Goal: Information Seeking & Learning: Learn about a topic

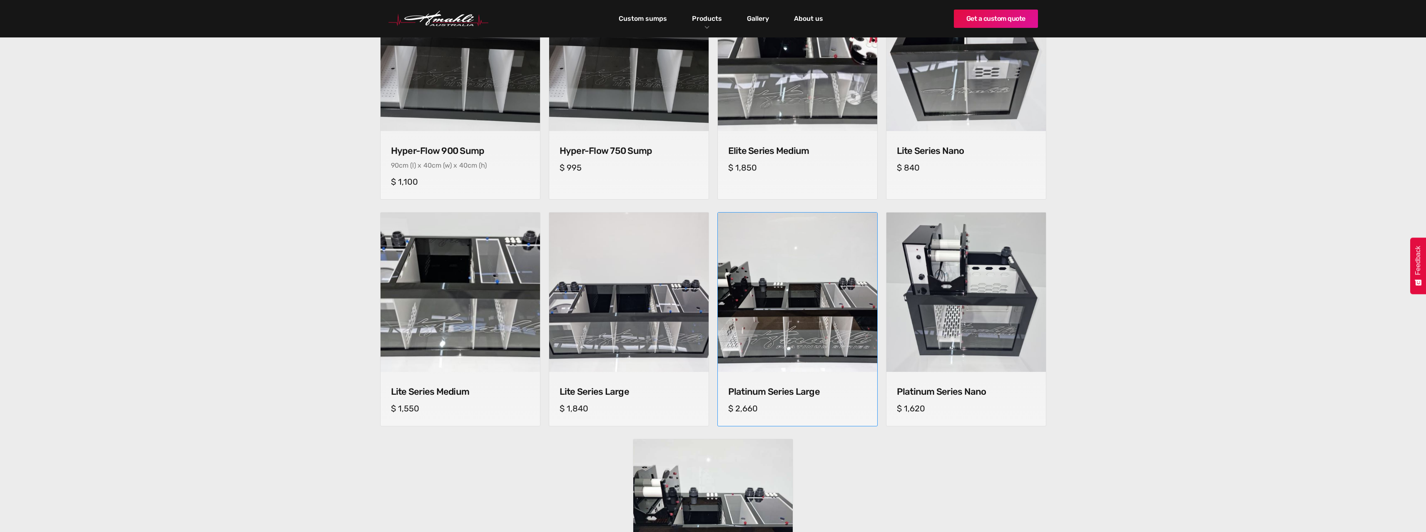
scroll to position [375, 0]
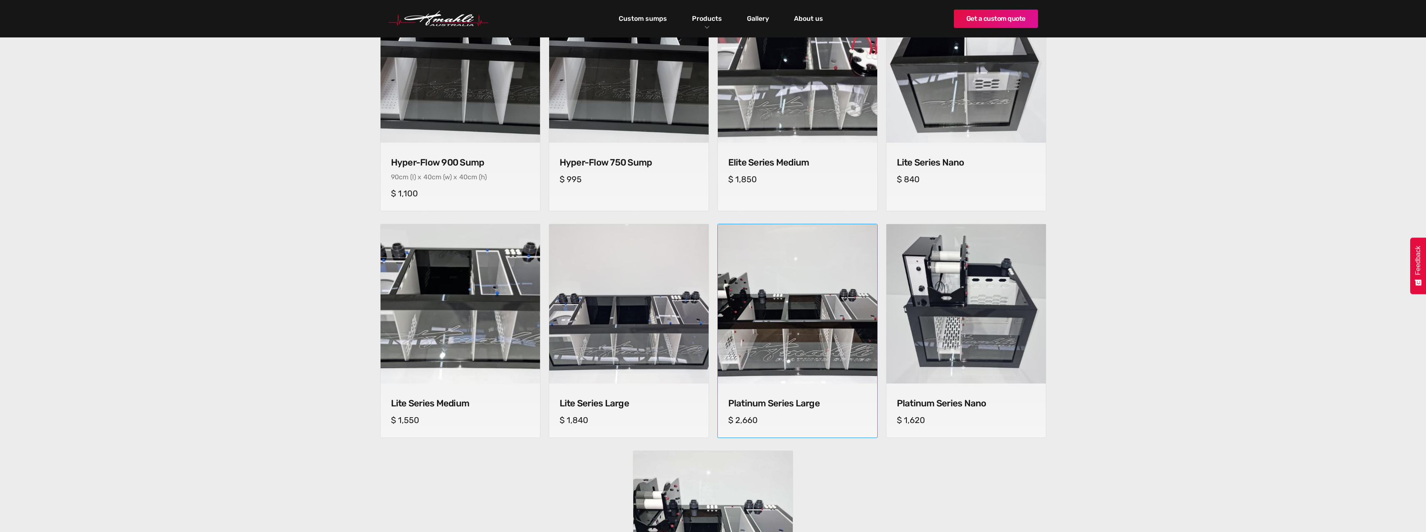
click at [813, 347] on img at bounding box center [797, 304] width 167 height 167
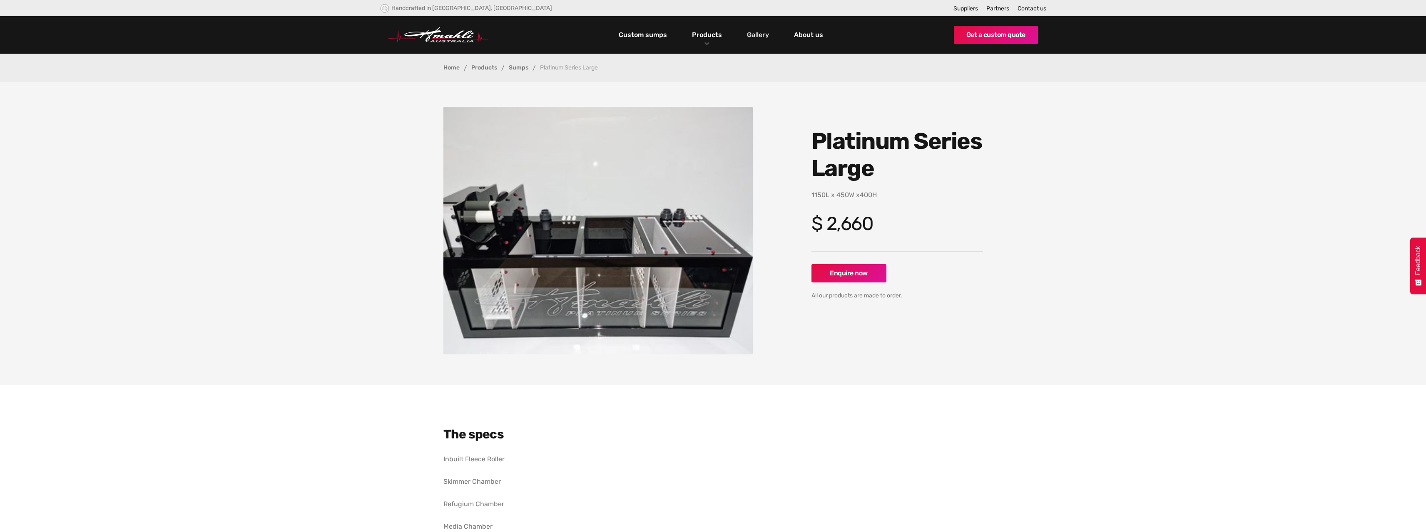
click at [764, 35] on link "Gallery" at bounding box center [758, 35] width 26 height 14
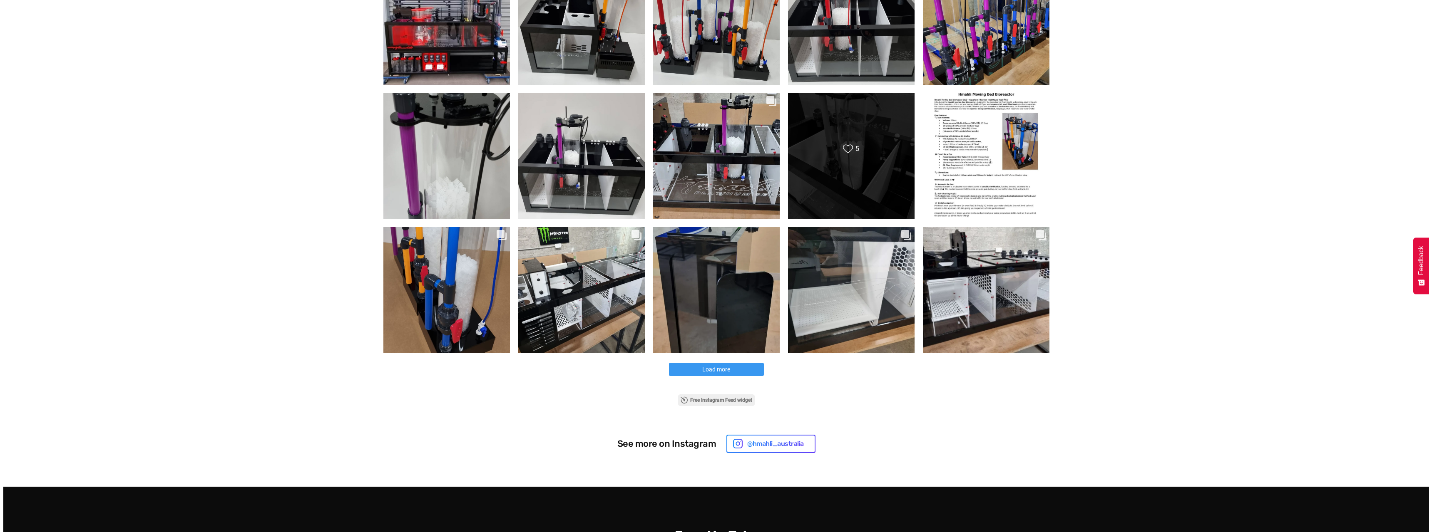
scroll to position [333, 0]
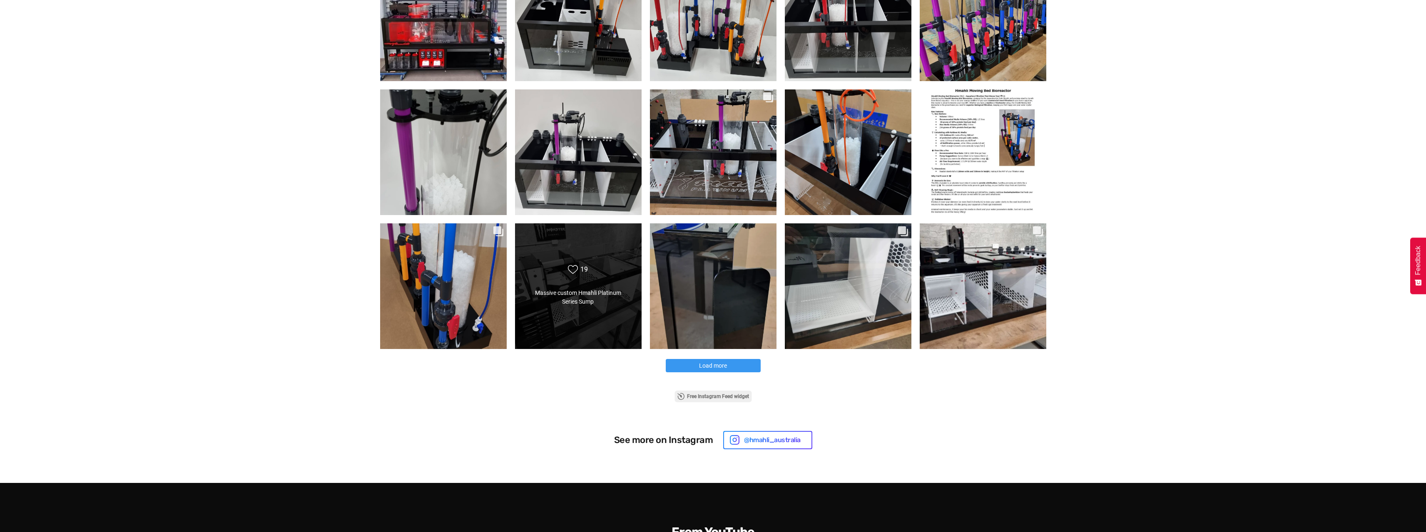
click at [582, 303] on div "Massive custom Hmahli Platinum Series Sump" at bounding box center [578, 297] width 102 height 17
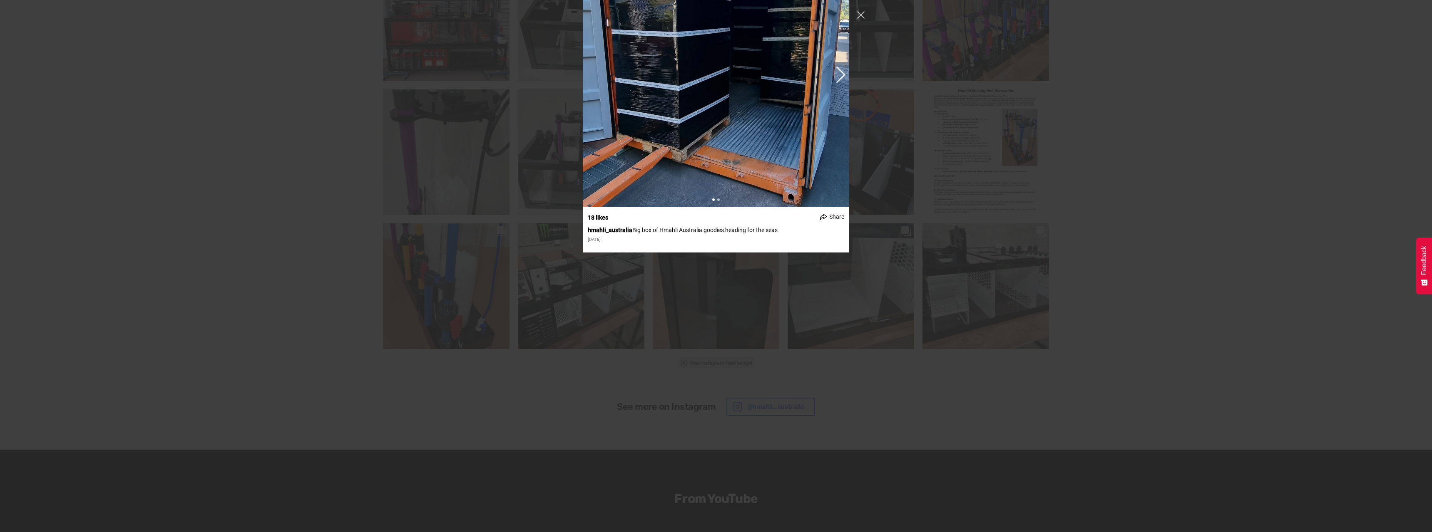
scroll to position [5204, 0]
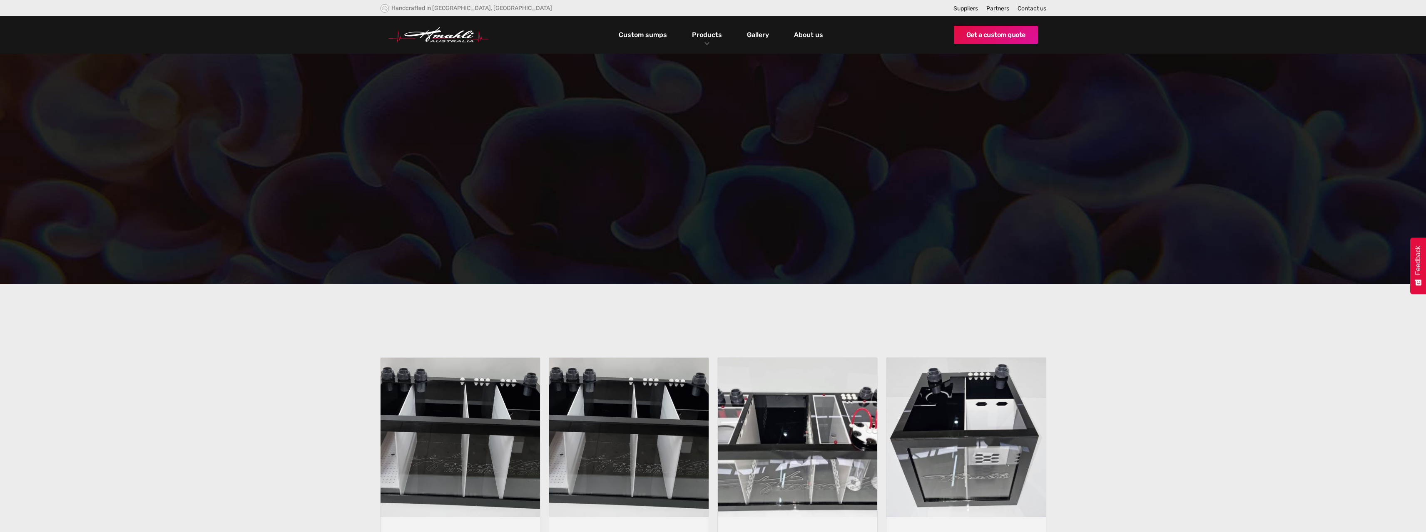
scroll to position [375, 0]
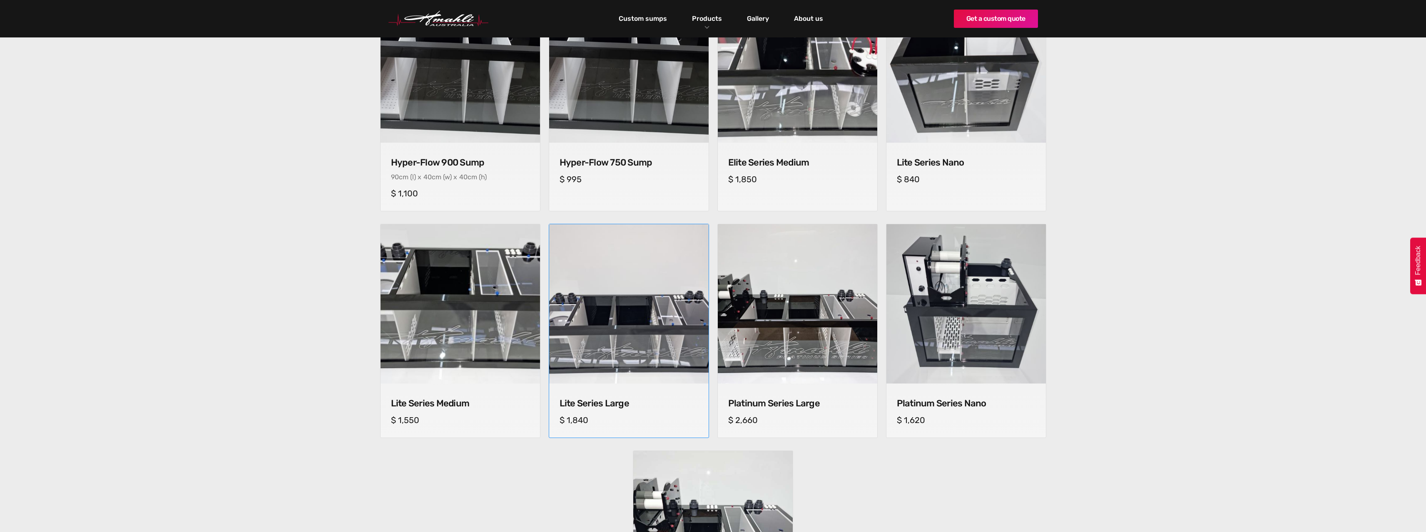
click at [639, 327] on img at bounding box center [628, 304] width 167 height 167
